Goal: Task Accomplishment & Management: Manage account settings

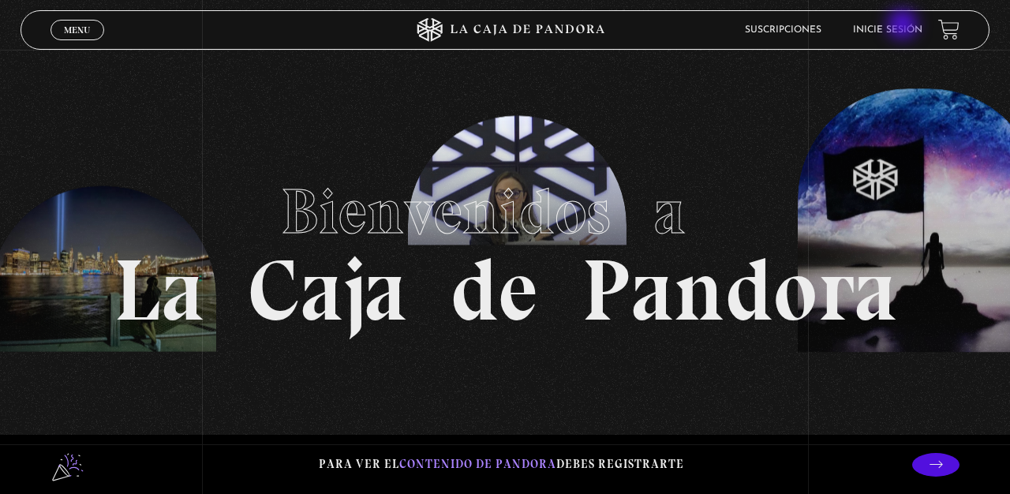
click at [903, 26] on link "Inicie sesión" at bounding box center [887, 29] width 69 height 9
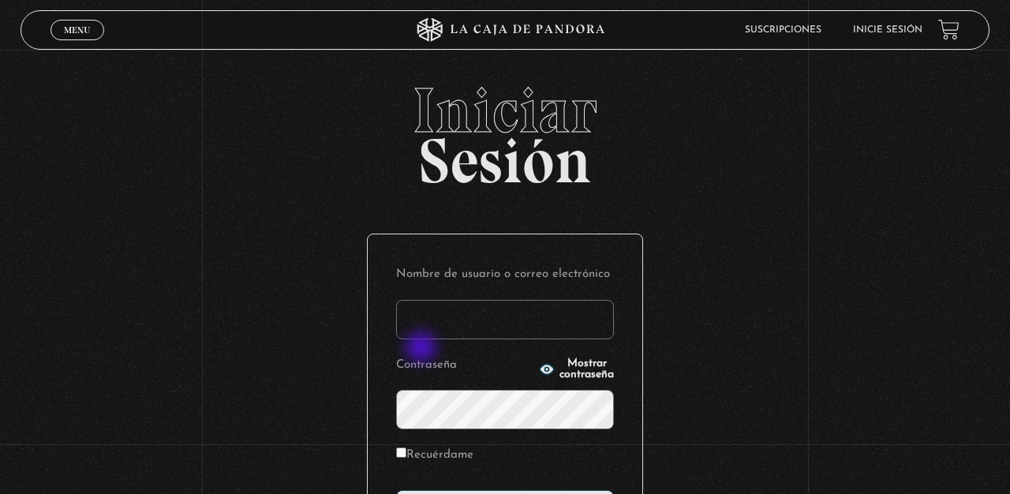
type input "arianachavs"
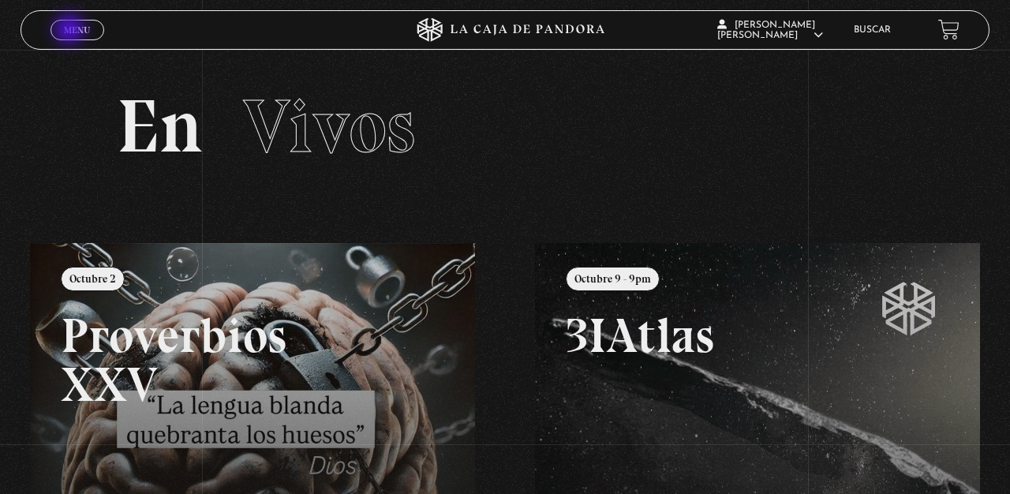
click at [75, 32] on span "Menu" at bounding box center [77, 29] width 26 height 9
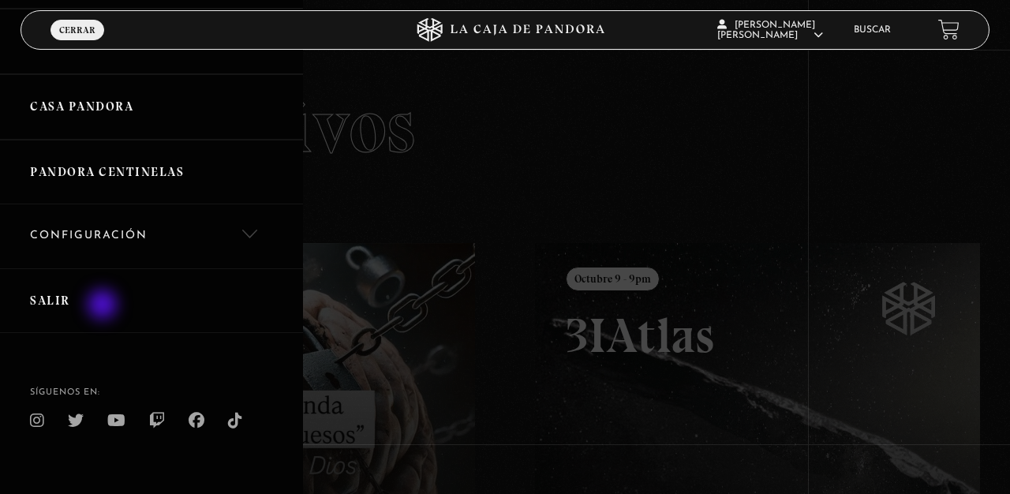
scroll to position [561, 0]
click at [153, 221] on link "Configuración" at bounding box center [151, 237] width 303 height 64
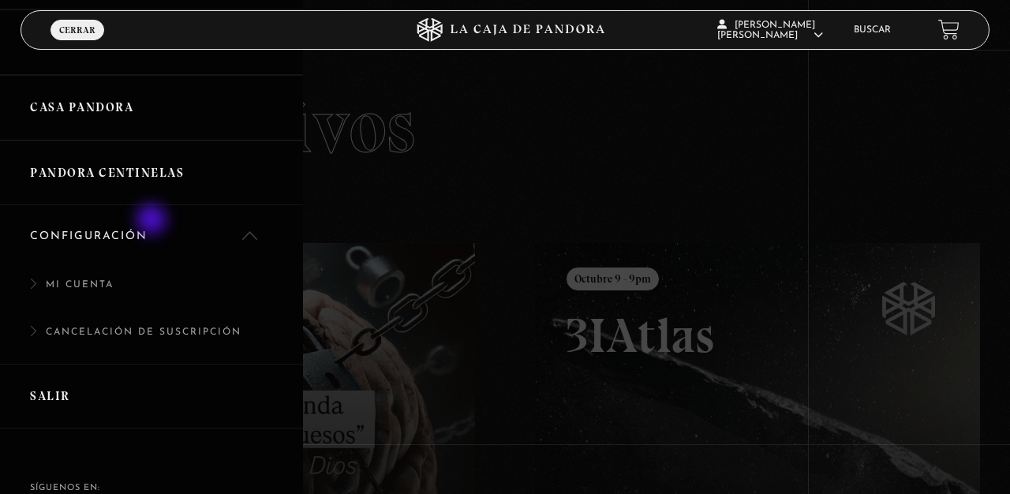
scroll to position [575, 0]
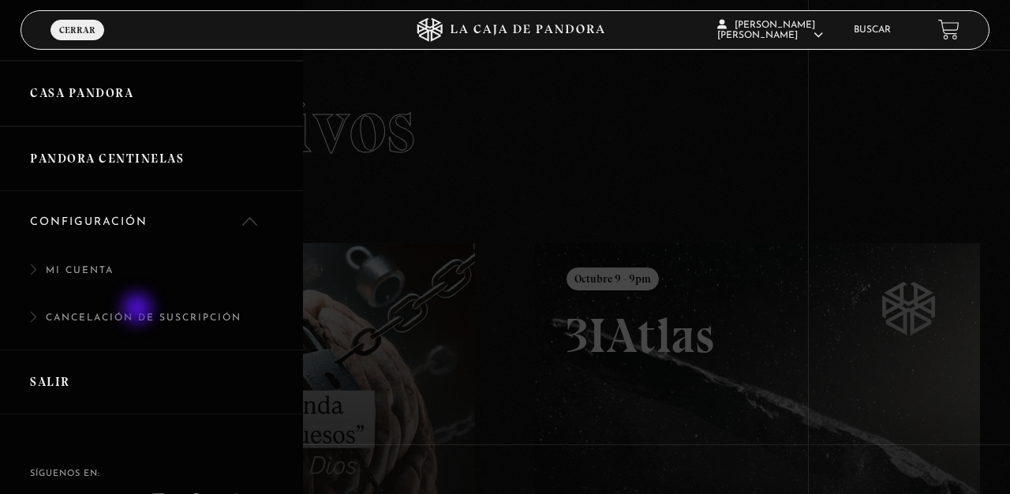
click at [139, 310] on link "Cancelación de suscripción" at bounding box center [151, 326] width 303 height 48
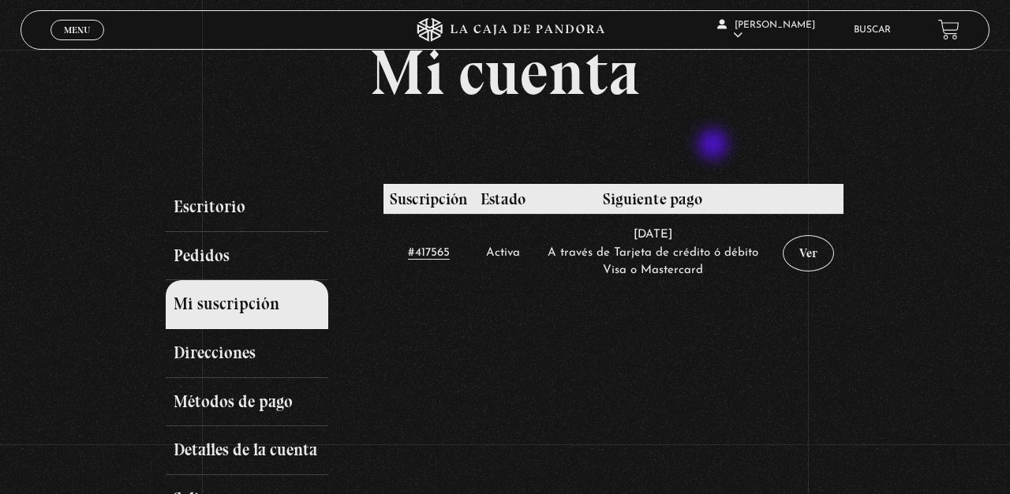
scroll to position [77, 0]
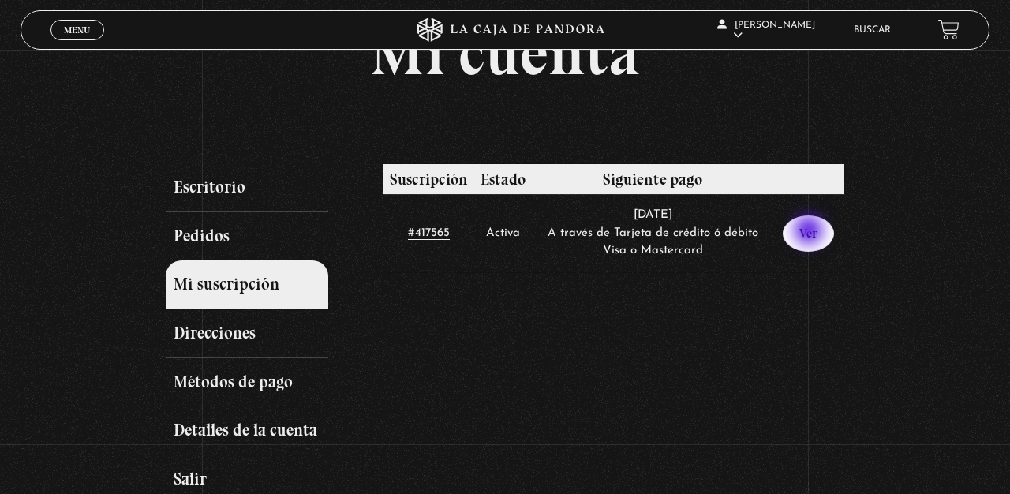
click at [810, 232] on link "Ver" at bounding box center [807, 233] width 51 height 36
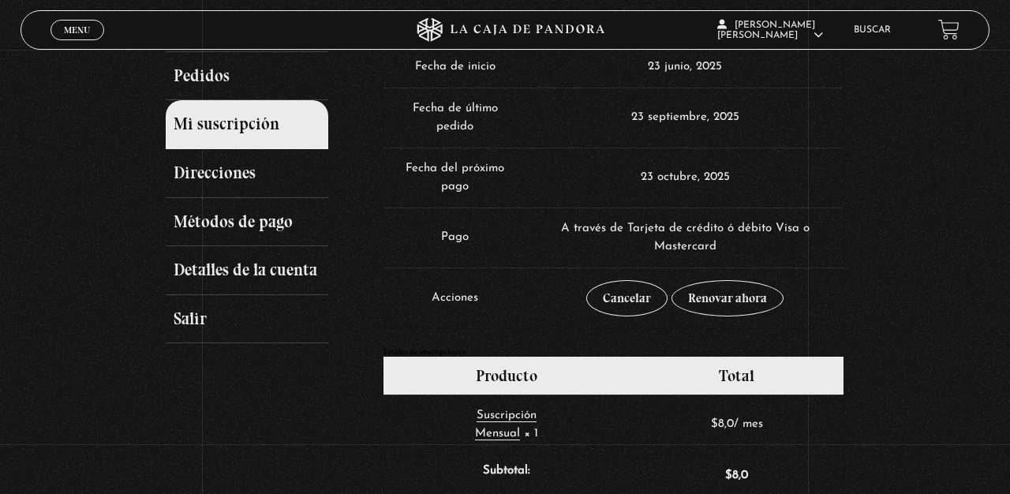
scroll to position [239, 0]
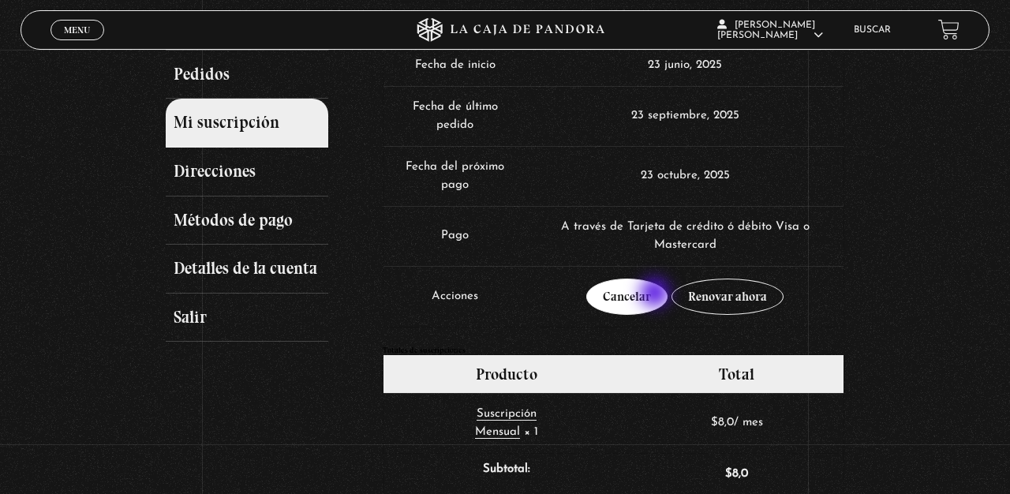
click at [656, 294] on link "Cancelar" at bounding box center [626, 296] width 81 height 36
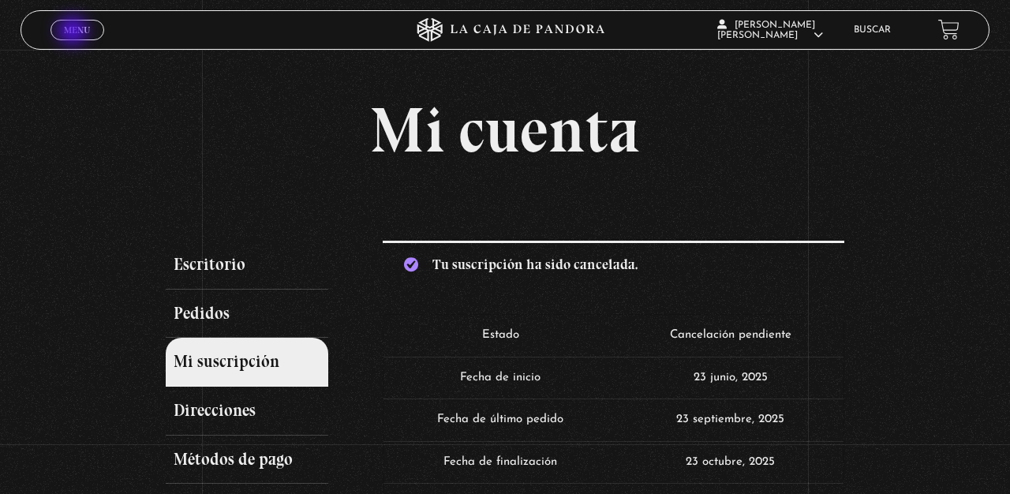
click at [74, 32] on span "Menu" at bounding box center [77, 29] width 26 height 9
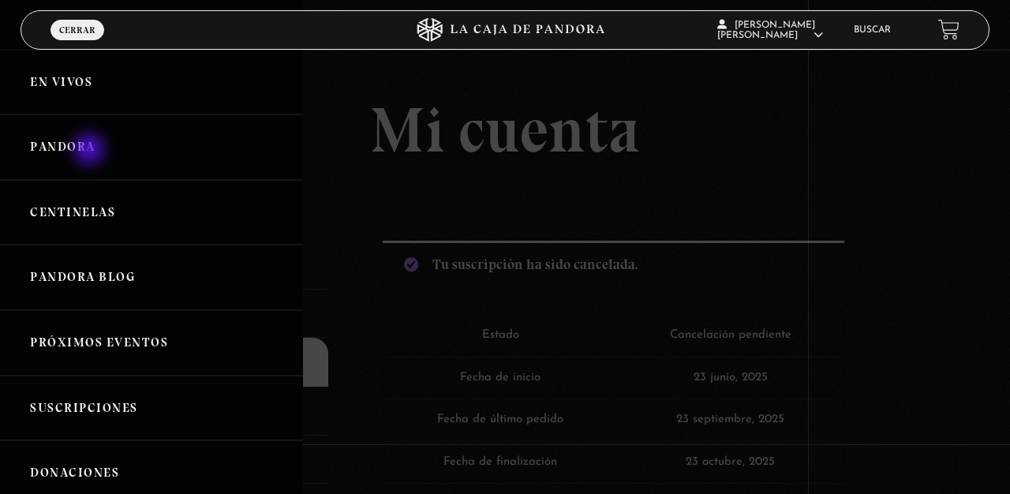
click at [91, 151] on link "Pandora" at bounding box center [151, 146] width 303 height 65
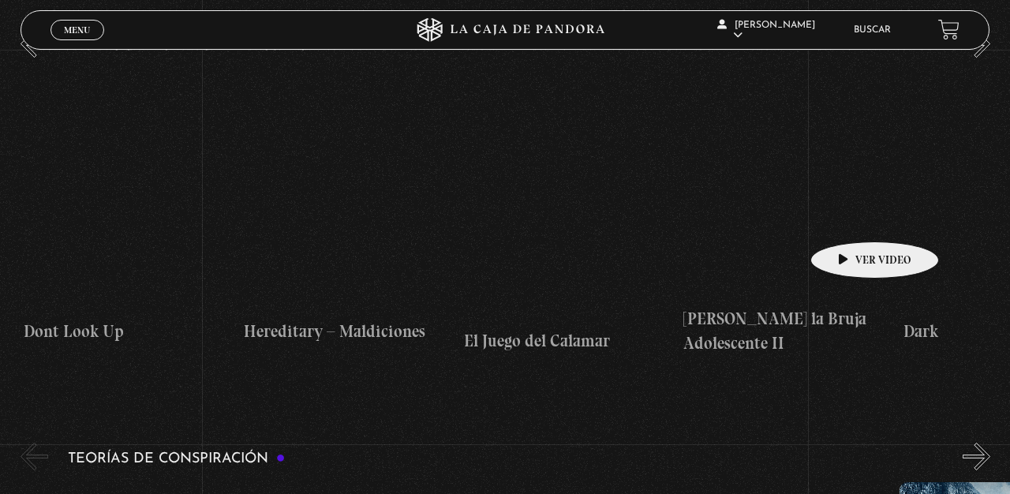
scroll to position [0, 3574]
